Goal: Task Accomplishment & Management: Manage account settings

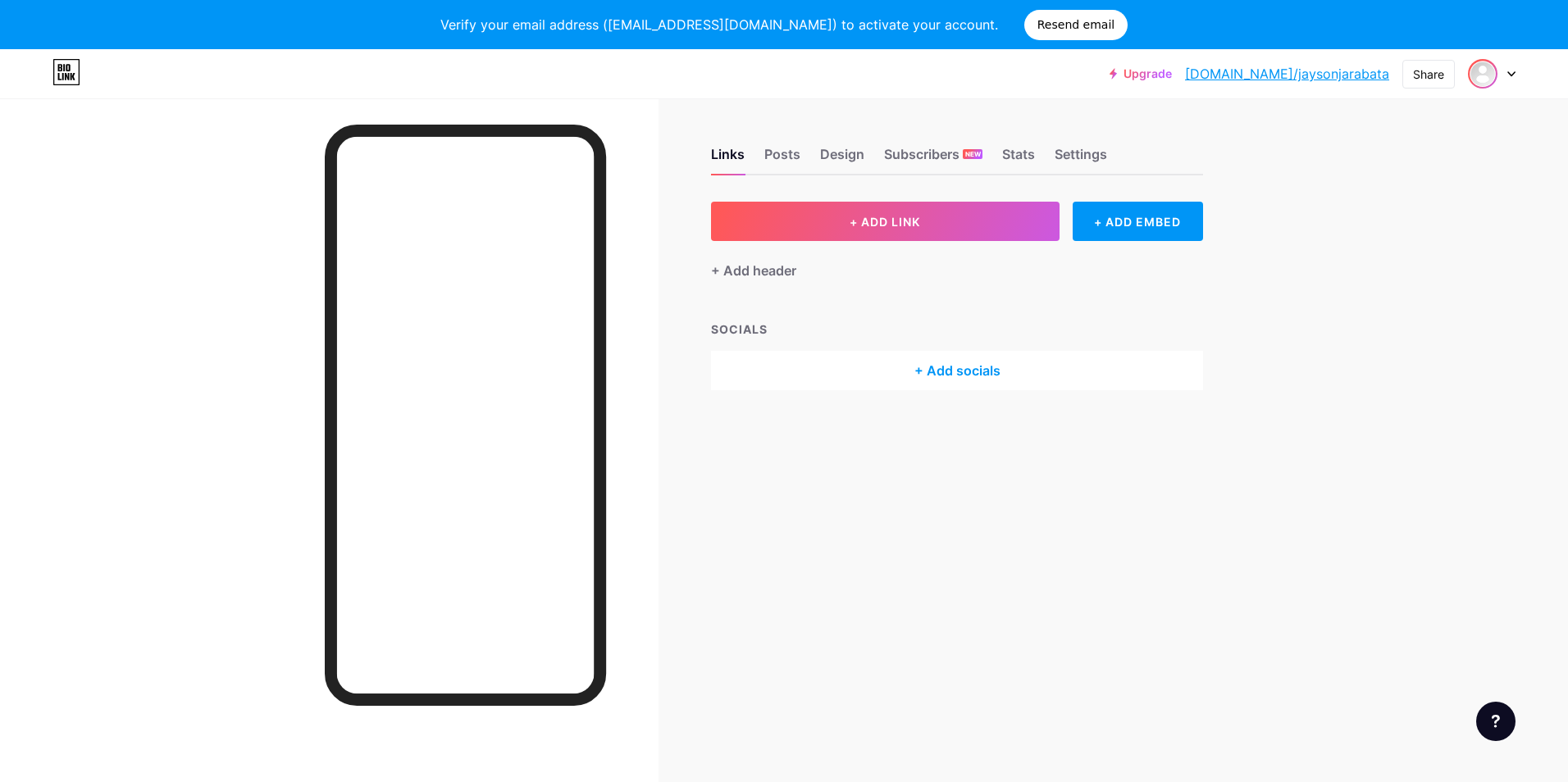
click at [1488, 76] on img at bounding box center [1483, 74] width 26 height 26
click at [1408, 230] on link "Account settings" at bounding box center [1413, 235] width 203 height 44
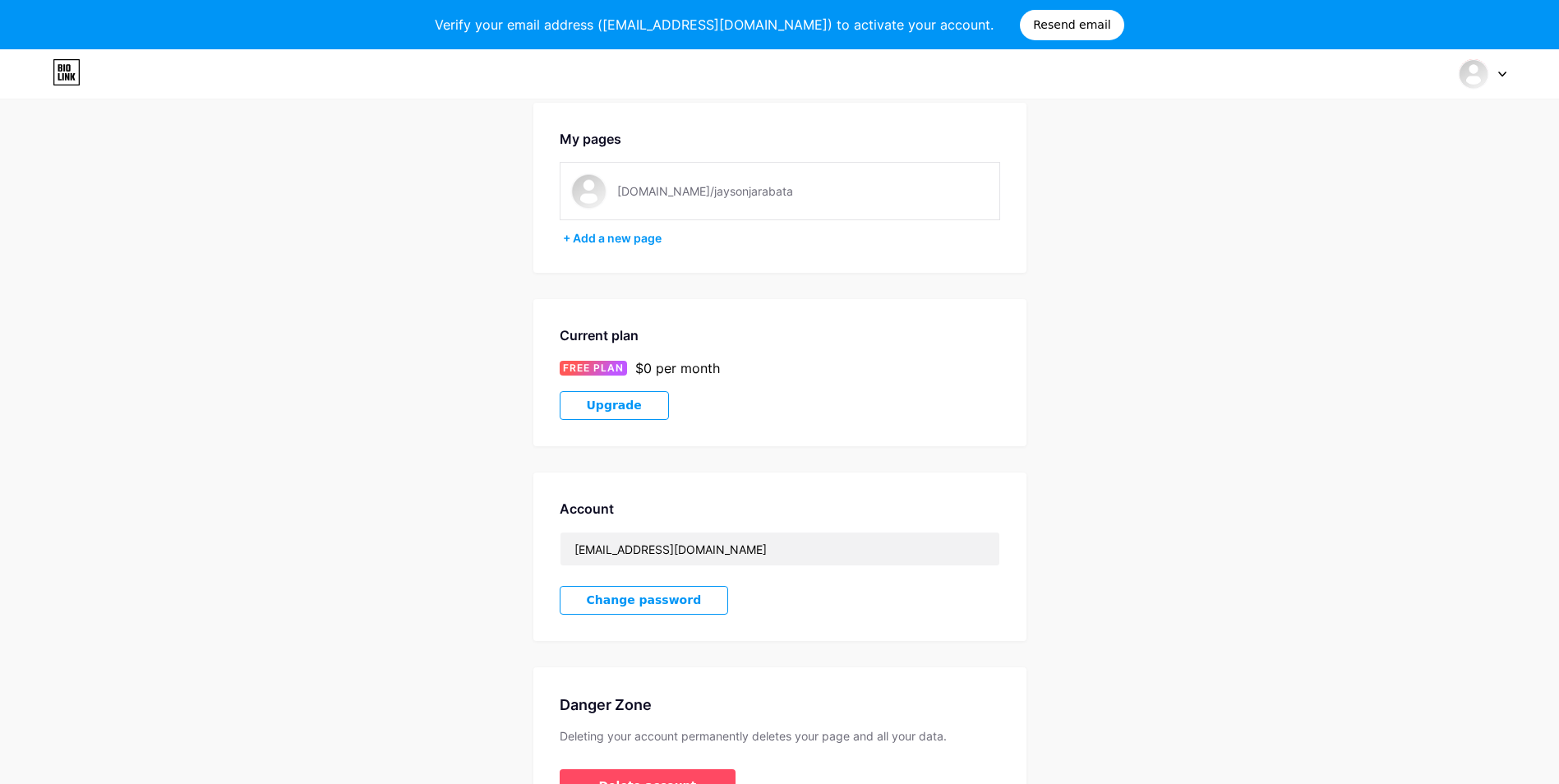
scroll to position [164, 0]
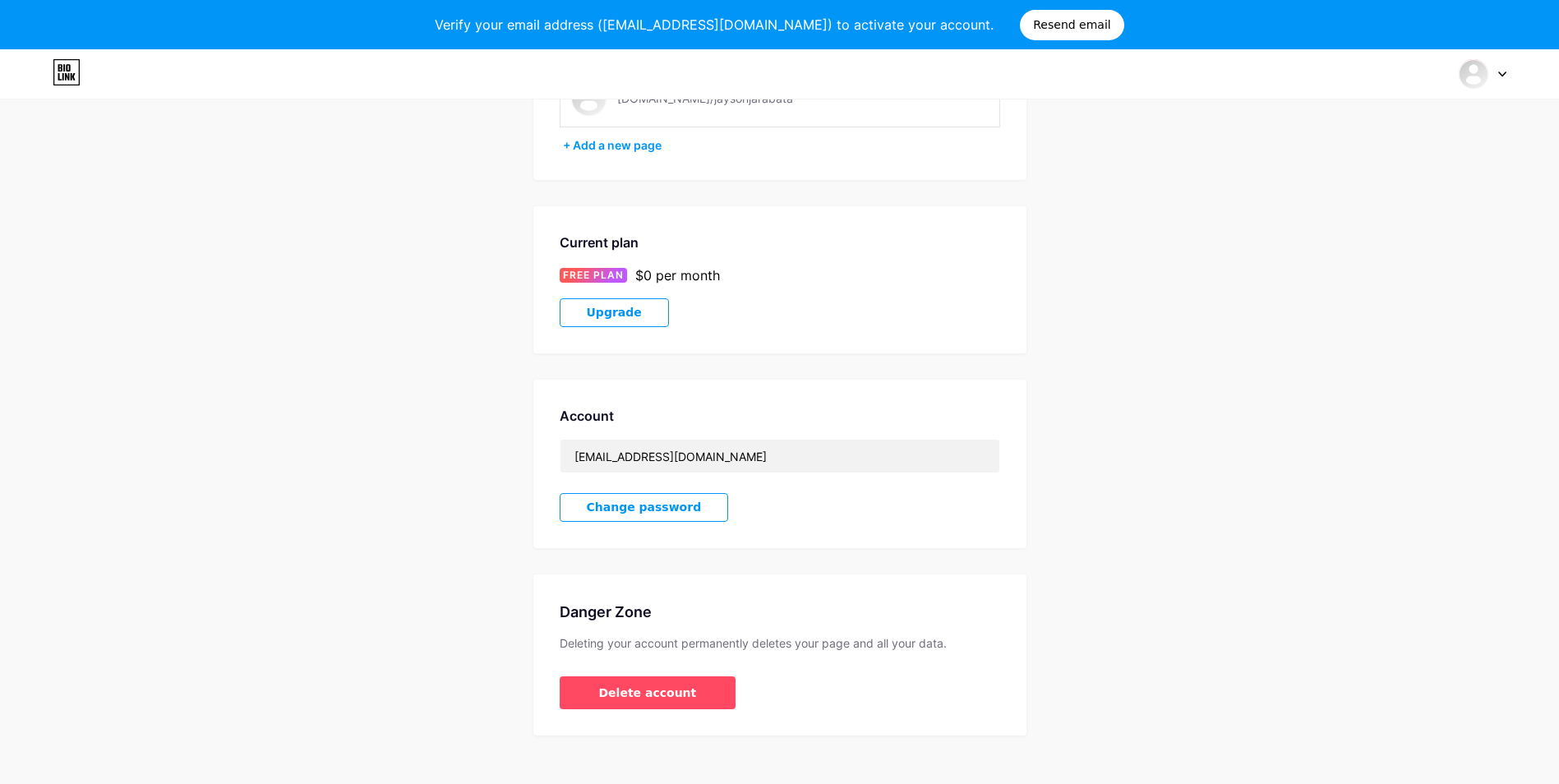
click at [662, 510] on span "Change password" at bounding box center [644, 507] width 115 height 14
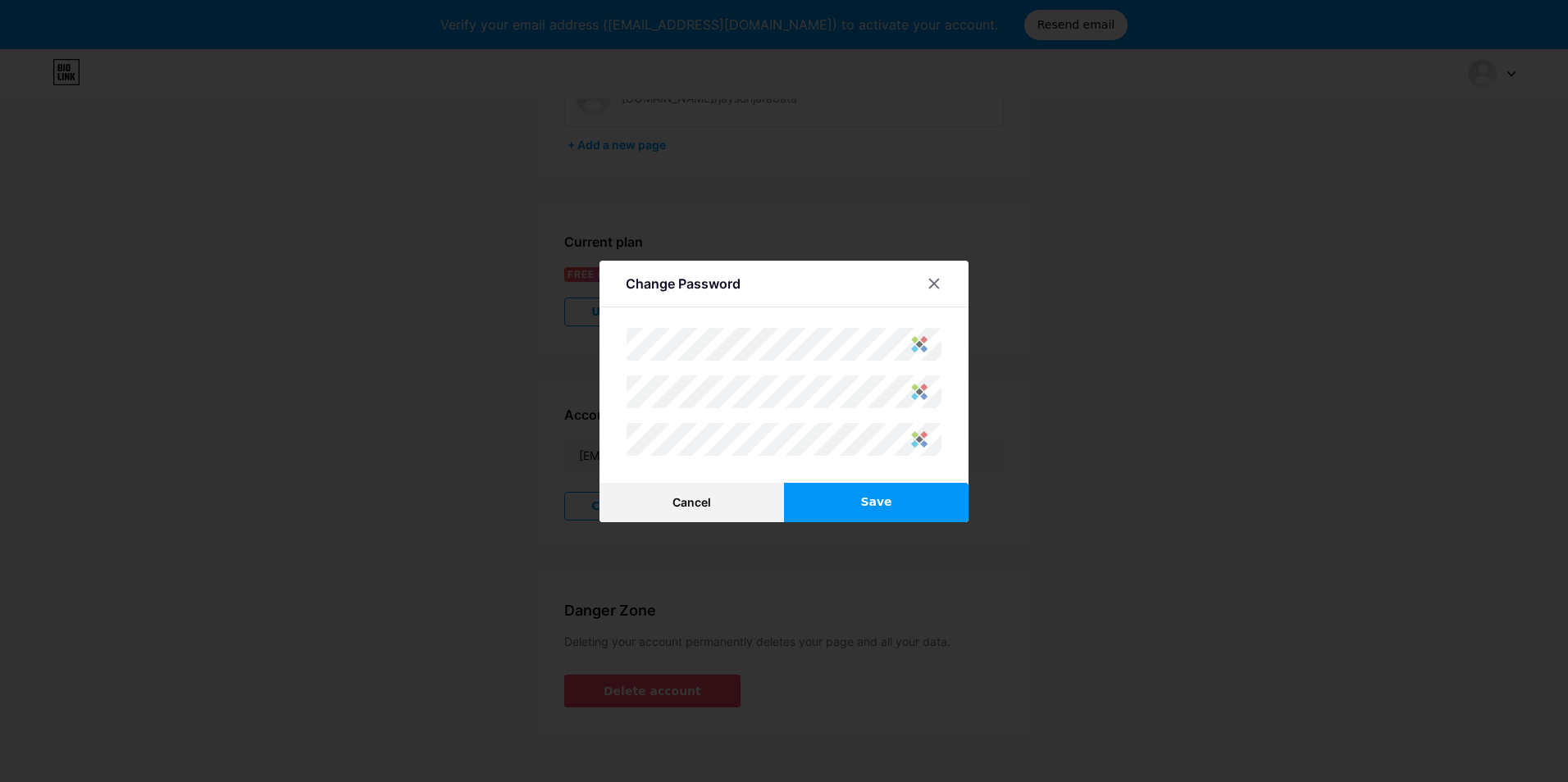
click at [757, 468] on div "Change Password Cancel Save" at bounding box center [784, 391] width 369 height 261
click at [879, 505] on span "Save" at bounding box center [876, 502] width 31 height 17
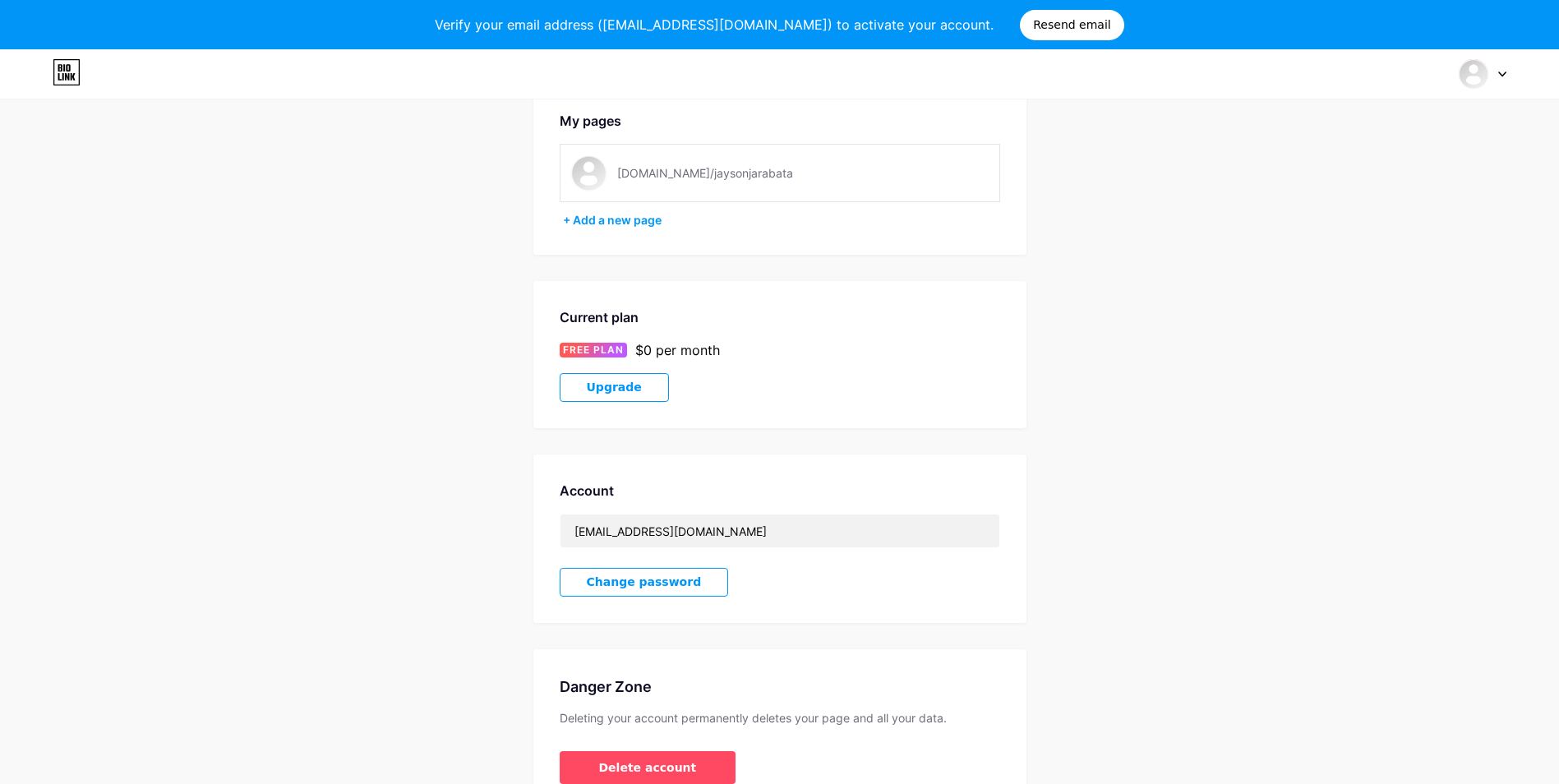
scroll to position [182, 0]
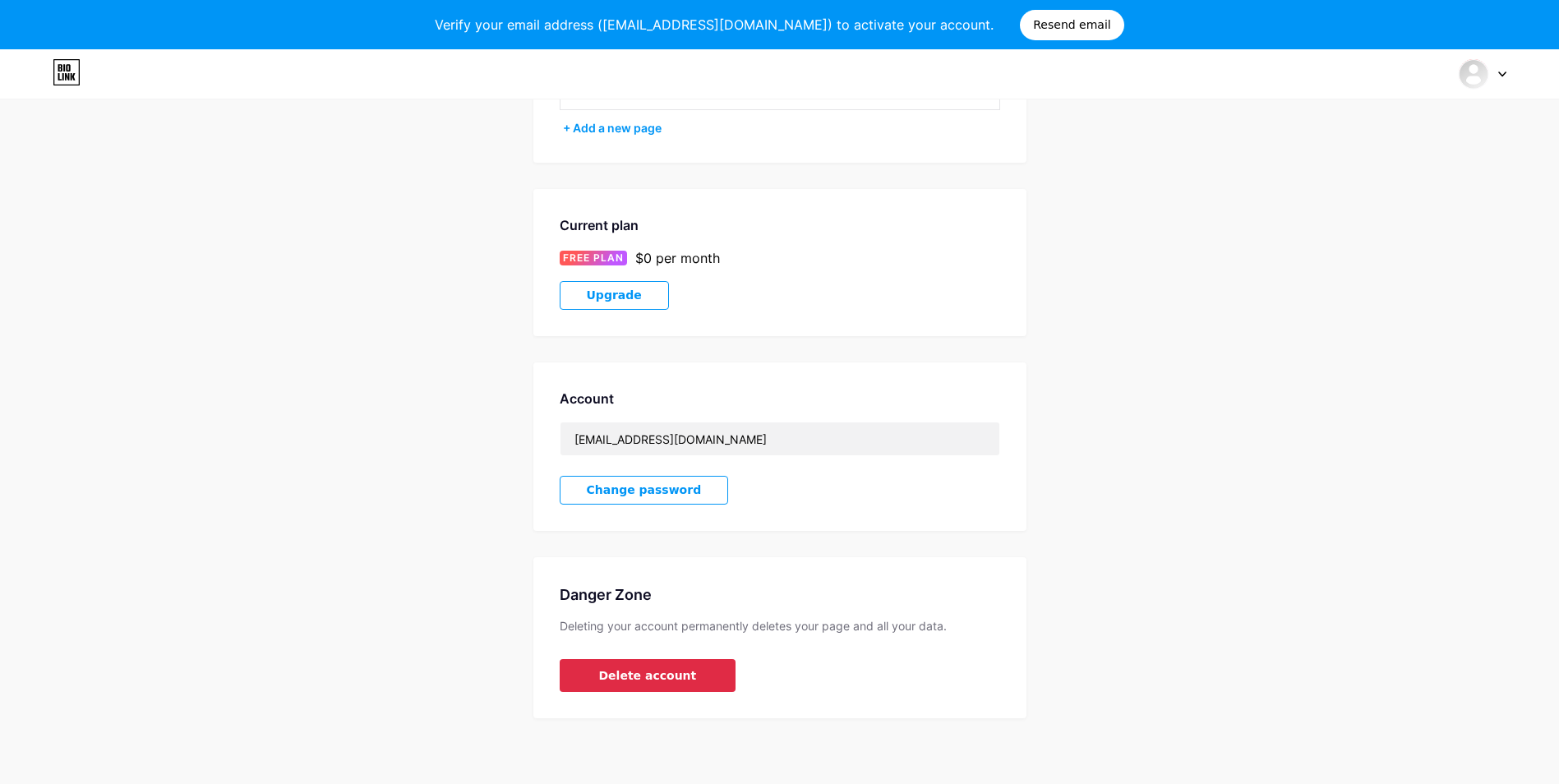
click at [655, 678] on span "Delete account" at bounding box center [648, 676] width 98 height 17
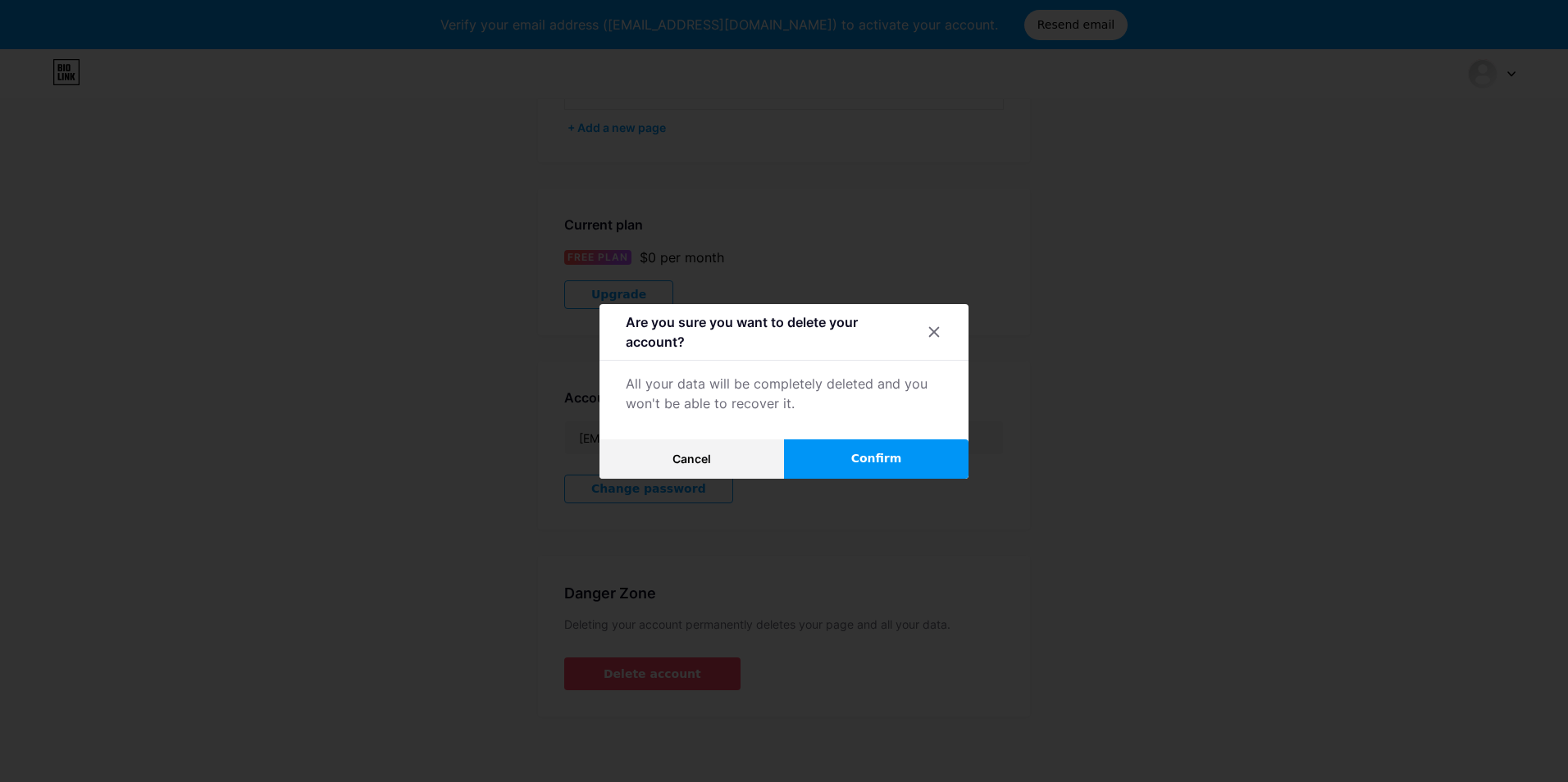
click at [888, 454] on span "Confirm" at bounding box center [877, 458] width 51 height 17
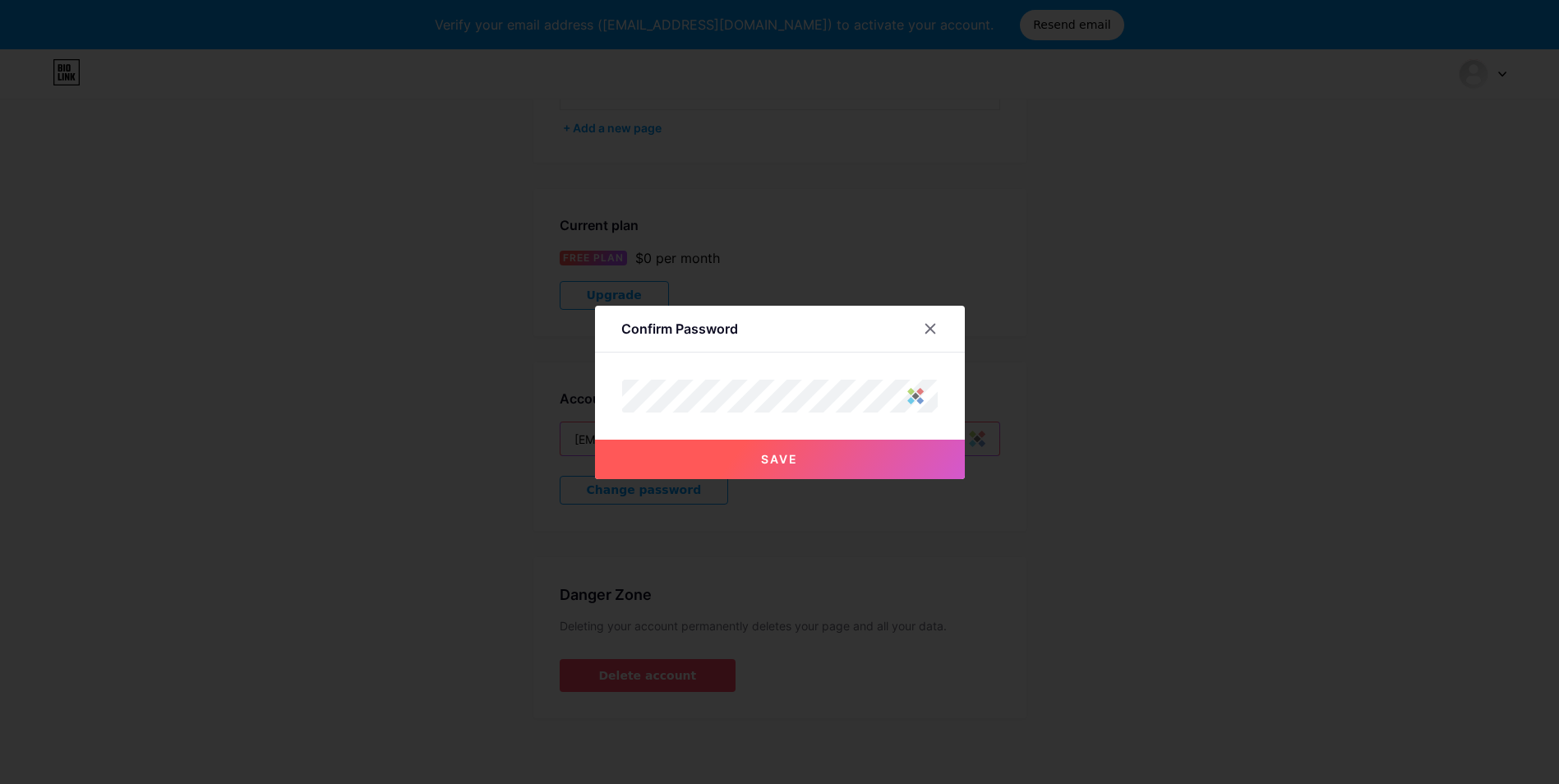
type input "jaysonjarabata"
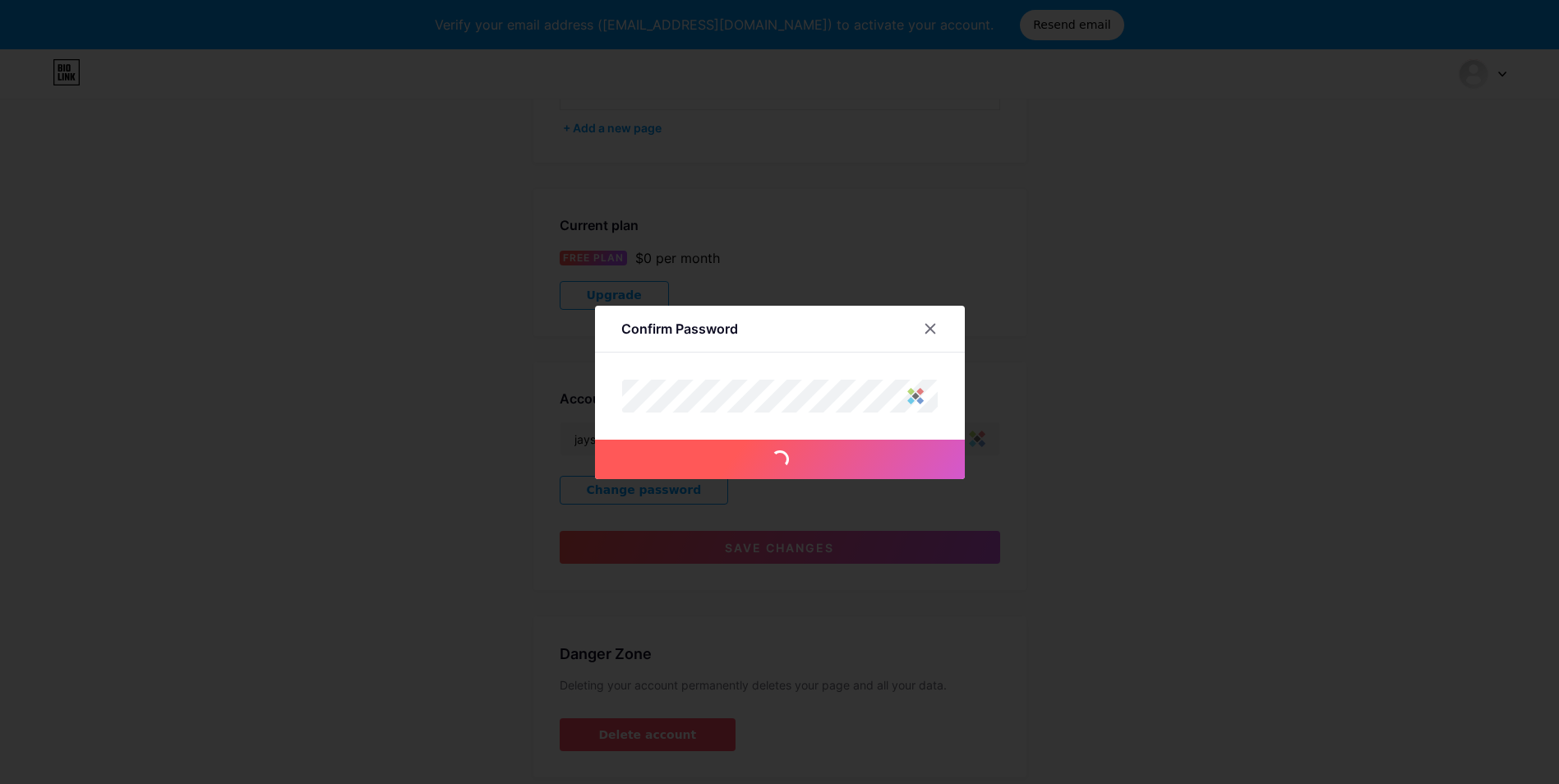
click at [934, 323] on icon at bounding box center [930, 329] width 13 height 13
